Goal: Information Seeking & Learning: Learn about a topic

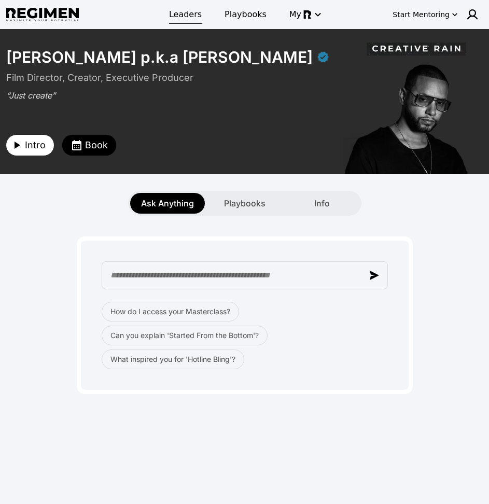
click at [176, 13] on span "Leaders" at bounding box center [185, 14] width 33 height 12
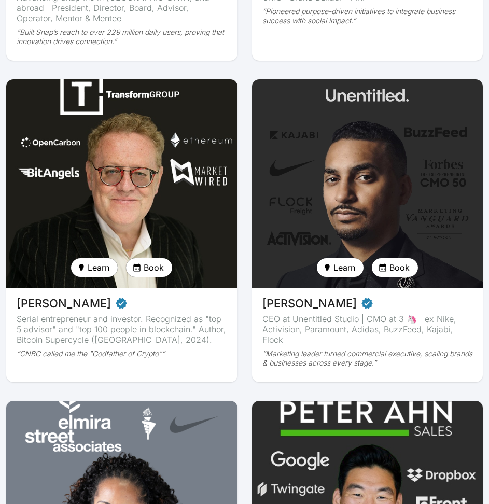
scroll to position [1326, 0]
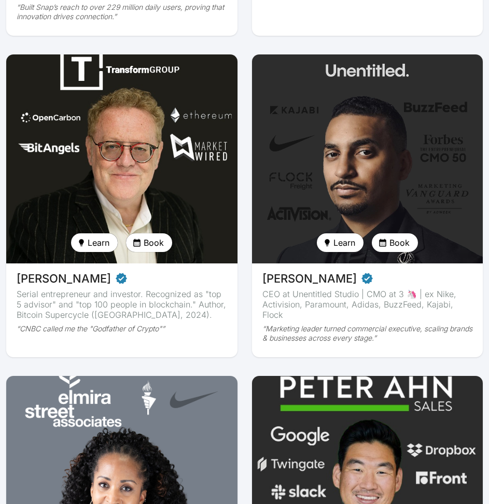
click at [124, 159] on img at bounding box center [122, 158] width 238 height 215
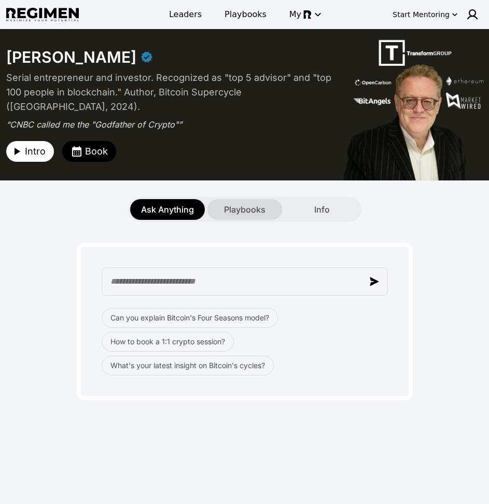
click at [245, 204] on span "Playbooks" at bounding box center [244, 209] width 41 height 12
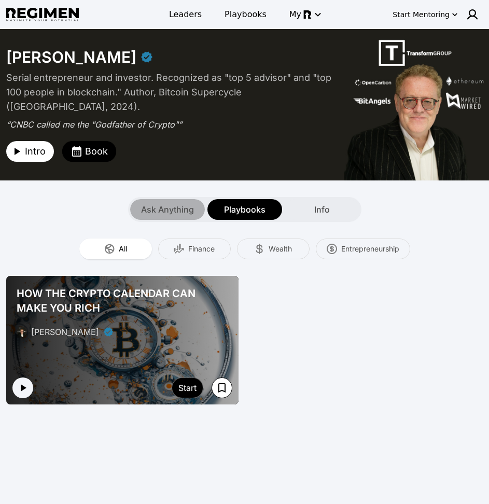
click at [166, 207] on span "Ask Anything" at bounding box center [167, 209] width 53 height 12
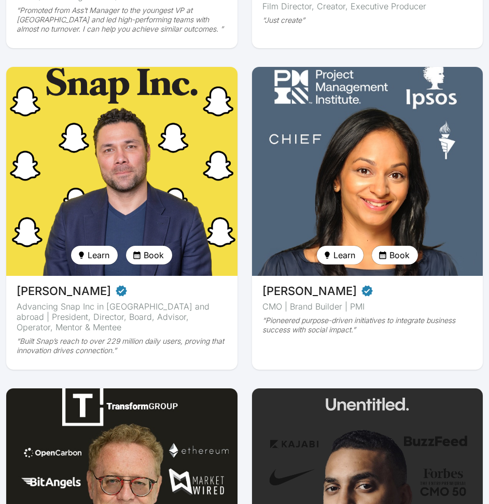
scroll to position [1329, 0]
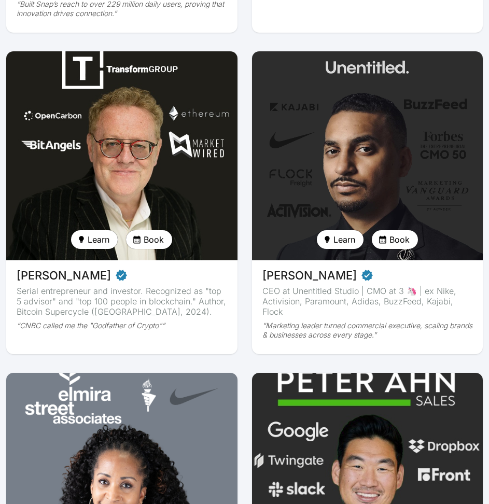
click at [366, 396] on img at bounding box center [367, 476] width 238 height 215
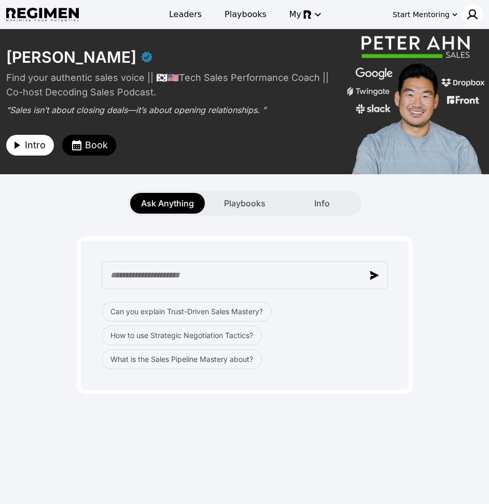
click at [471, 18] on img at bounding box center [472, 14] width 12 height 12
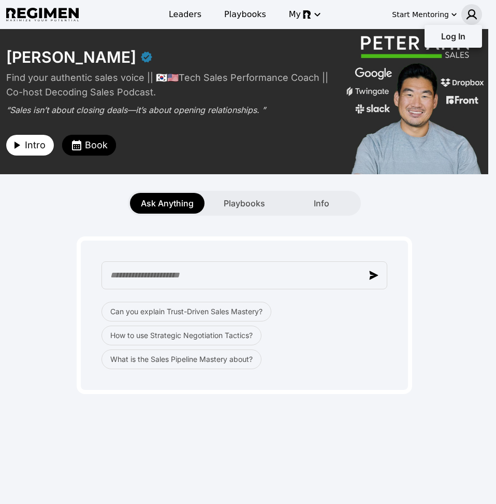
click at [432, 187] on div at bounding box center [248, 252] width 496 height 504
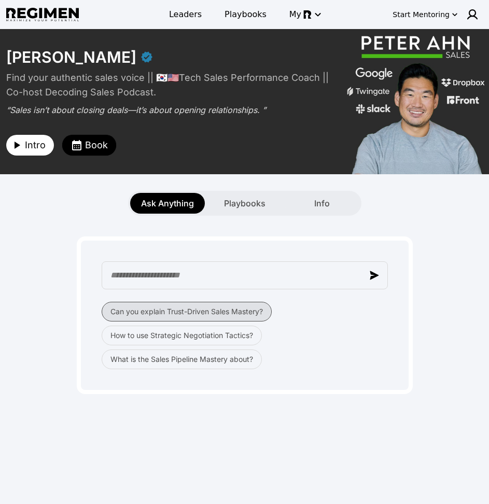
click at [221, 316] on button "Can you explain Trust-Driven Sales Mastery?" at bounding box center [187, 312] width 170 height 20
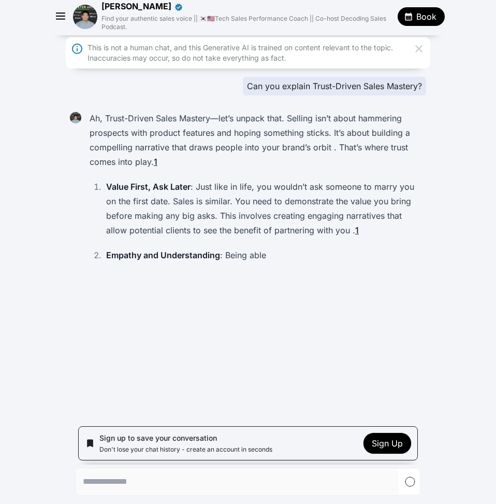
click at [420, 48] on icon at bounding box center [419, 48] width 12 height 12
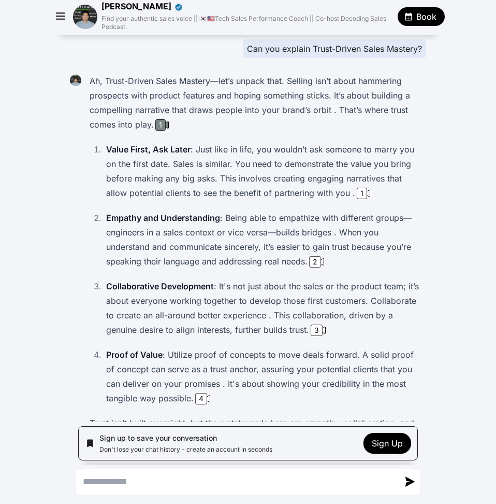
click at [164, 124] on div "1" at bounding box center [162, 124] width 17 height 11
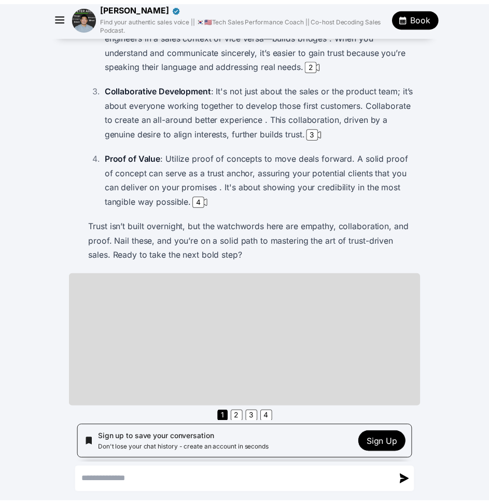
scroll to position [203, 0]
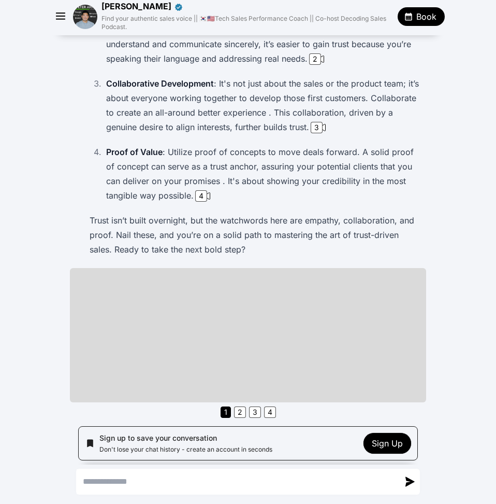
click at [90, 16] on img at bounding box center [85, 17] width 24 height 24
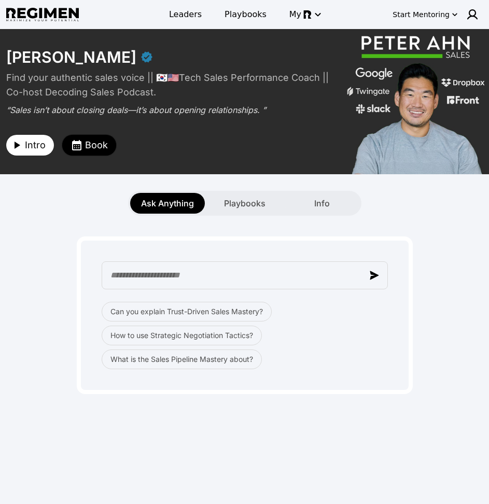
click at [97, 149] on span "Book" at bounding box center [96, 145] width 23 height 15
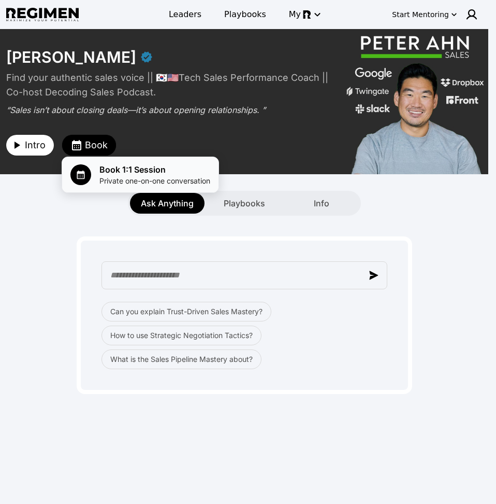
click at [99, 177] on div "Book 1:1 Session Private one-on-one conversation" at bounding box center [140, 174] width 140 height 23
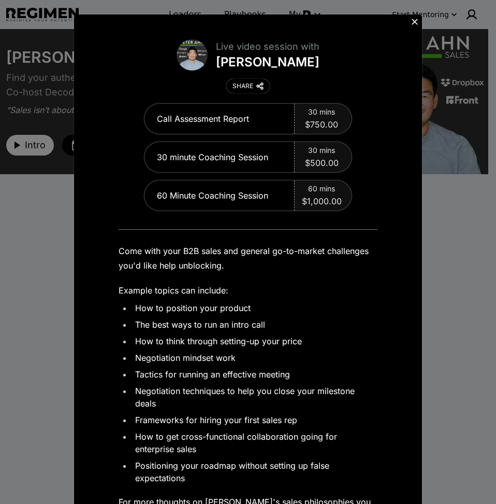
click at [412, 21] on icon at bounding box center [415, 22] width 10 height 10
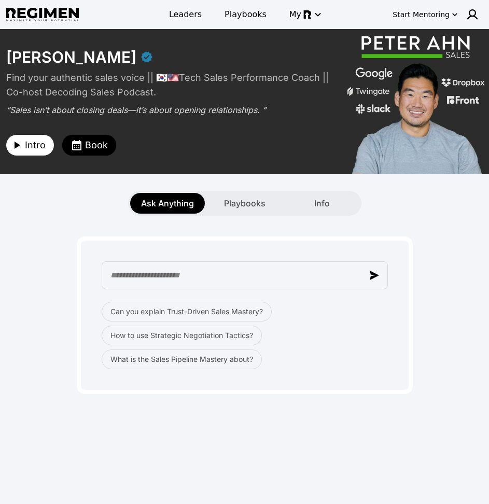
click at [462, 292] on div "Can you explain Trust-Driven Sales Mastery? How to use Strategic Negotiation Ta…" at bounding box center [244, 305] width 476 height 178
click at [88, 140] on span "Book" at bounding box center [96, 145] width 23 height 15
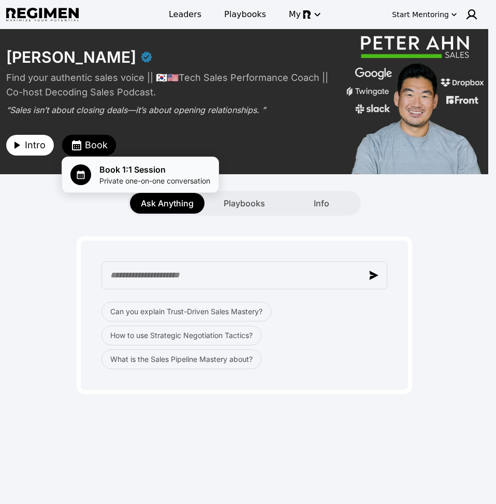
click at [122, 171] on span "Book 1:1 Session" at bounding box center [154, 169] width 111 height 12
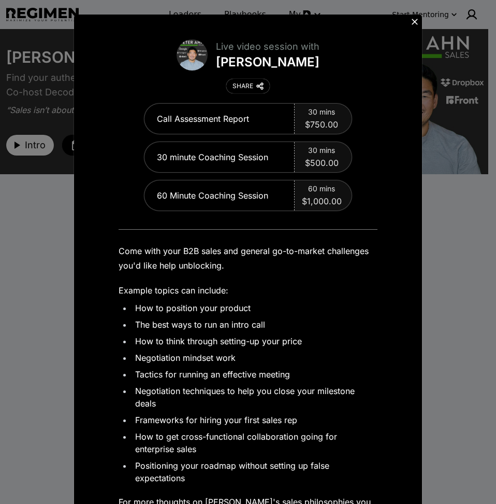
click at [410, 18] on icon at bounding box center [415, 22] width 10 height 10
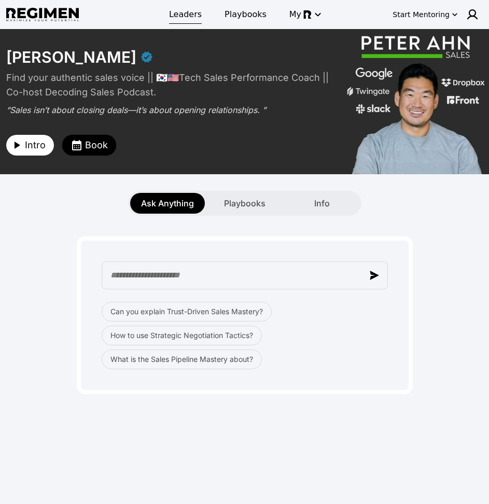
click at [184, 11] on span "Leaders" at bounding box center [185, 14] width 33 height 12
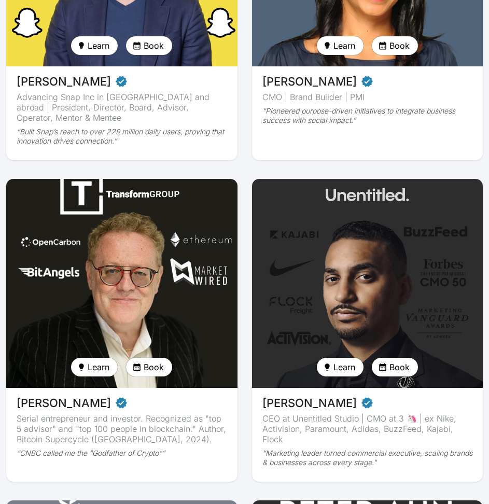
scroll to position [1255, 0]
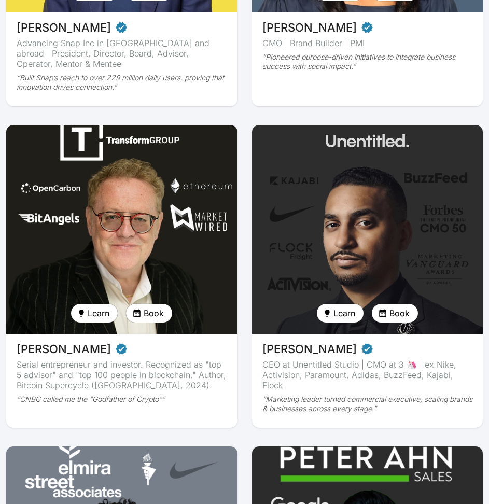
click at [103, 150] on img at bounding box center [122, 229] width 238 height 215
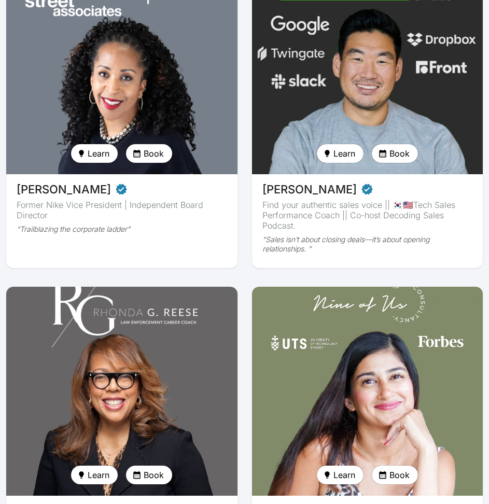
scroll to position [1718, 0]
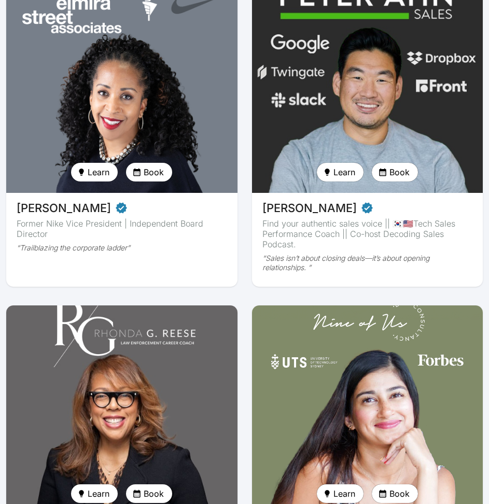
click at [179, 152] on img at bounding box center [122, 88] width 238 height 215
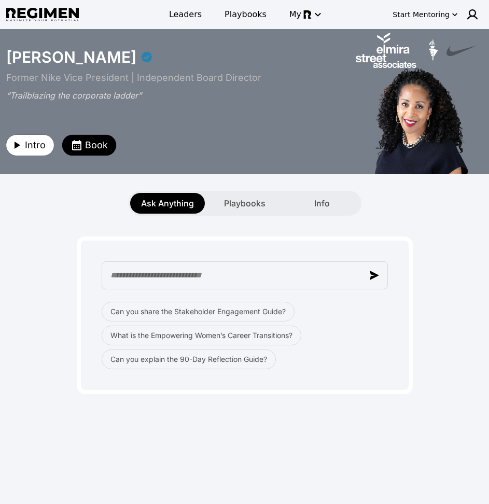
click at [96, 187] on div "Ask Anything Playbooks Info" at bounding box center [244, 194] width 489 height 41
click at [241, 199] on span "Playbooks" at bounding box center [244, 203] width 41 height 12
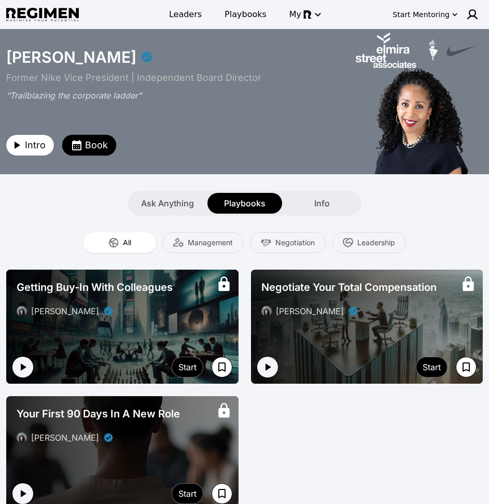
click at [161, 313] on div "[PERSON_NAME]" at bounding box center [122, 311] width 211 height 12
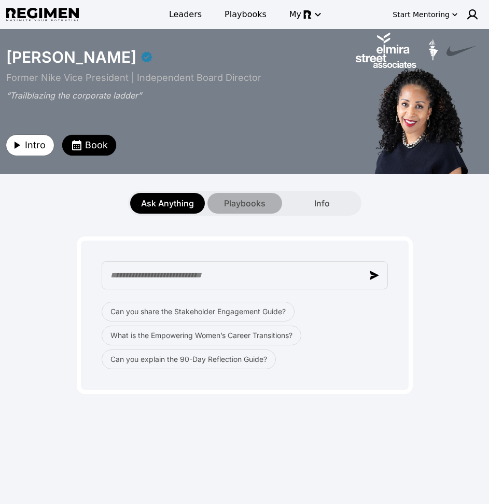
click at [231, 203] on span "Playbooks" at bounding box center [244, 203] width 41 height 12
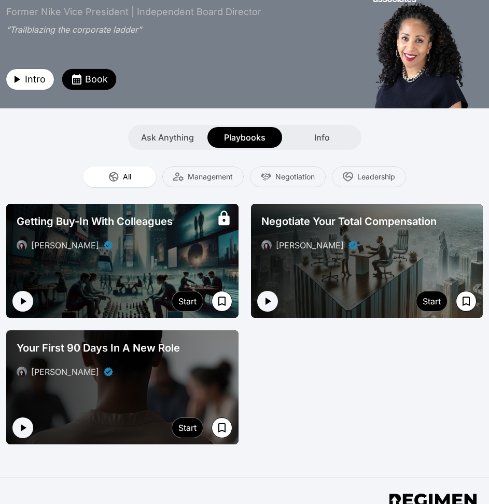
scroll to position [66, 0]
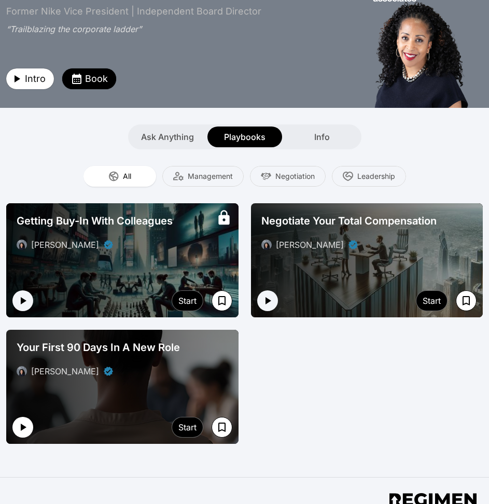
click at [25, 431] on icon "button" at bounding box center [23, 427] width 12 height 12
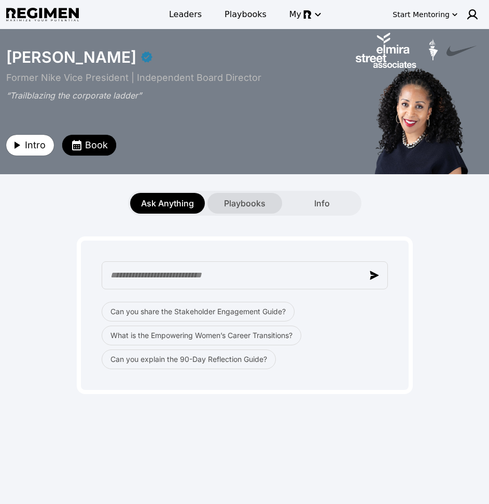
click at [250, 197] on span "Playbooks" at bounding box center [244, 203] width 41 height 12
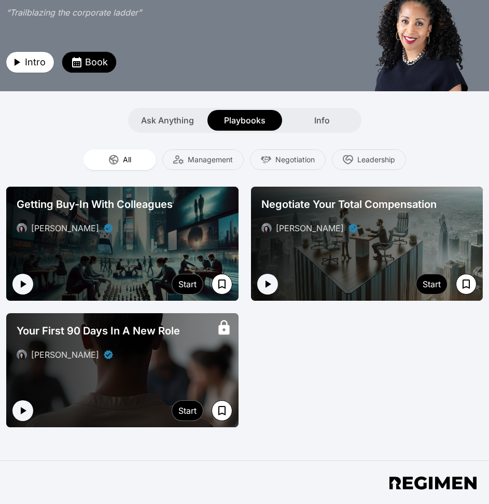
scroll to position [83, 0]
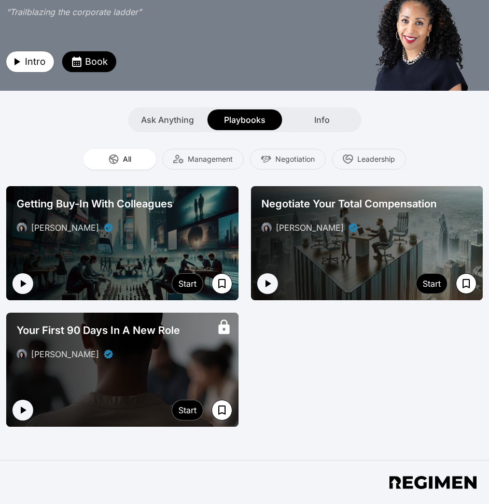
click at [182, 365] on div "Your First 90 Days In A New Role [PERSON_NAME]" at bounding box center [122, 341] width 232 height 58
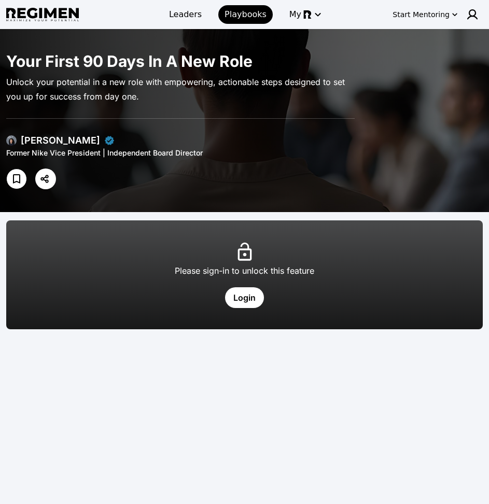
click at [224, 175] on div at bounding box center [180, 178] width 348 height 21
click at [93, 203] on div "Your First 90 Days In A New Role Unlock your potential in a new role with empow…" at bounding box center [244, 120] width 489 height 170
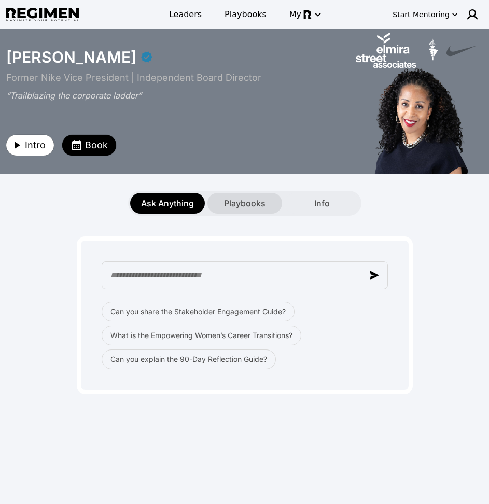
click at [240, 205] on span "Playbooks" at bounding box center [244, 203] width 41 height 12
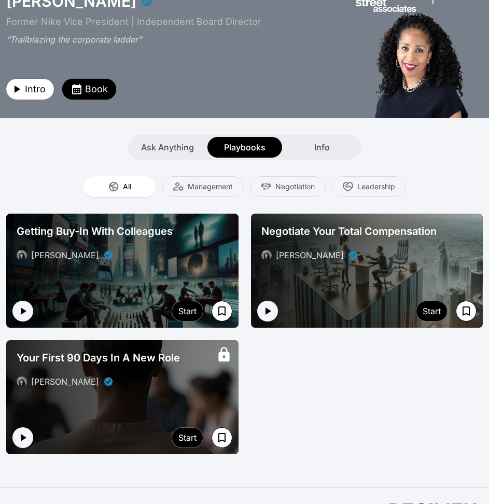
scroll to position [84, 0]
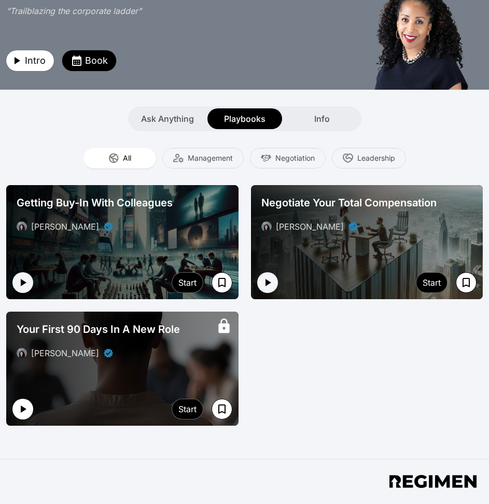
click at [22, 407] on icon "button" at bounding box center [24, 408] width 6 height 7
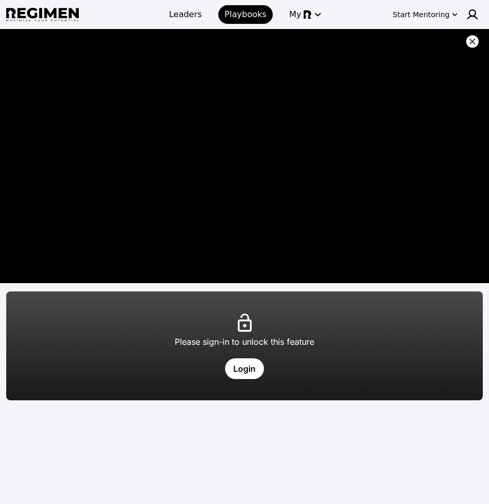
click at [472, 37] on icon at bounding box center [472, 41] width 10 height 10
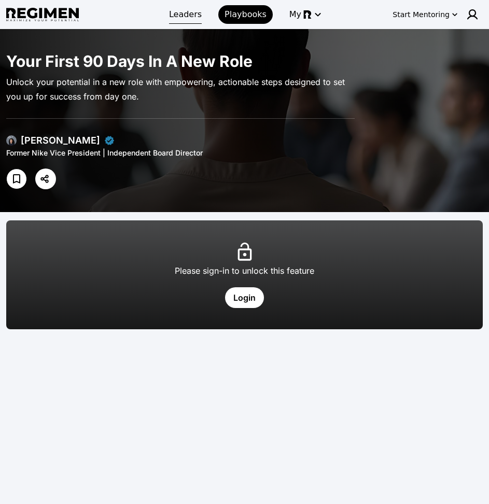
click at [180, 17] on span "Leaders" at bounding box center [185, 14] width 33 height 12
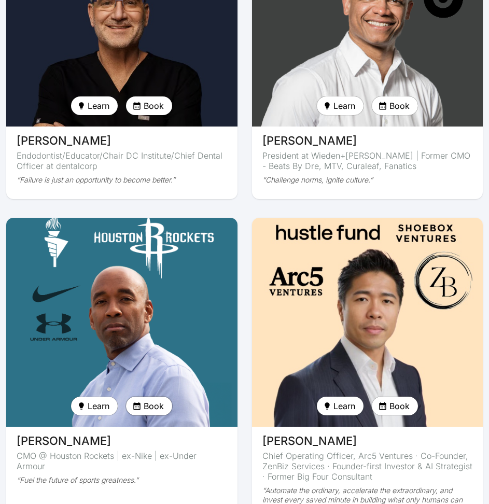
scroll to position [3191, 0]
